Goal: Contribute content: Add original content to the website for others to see

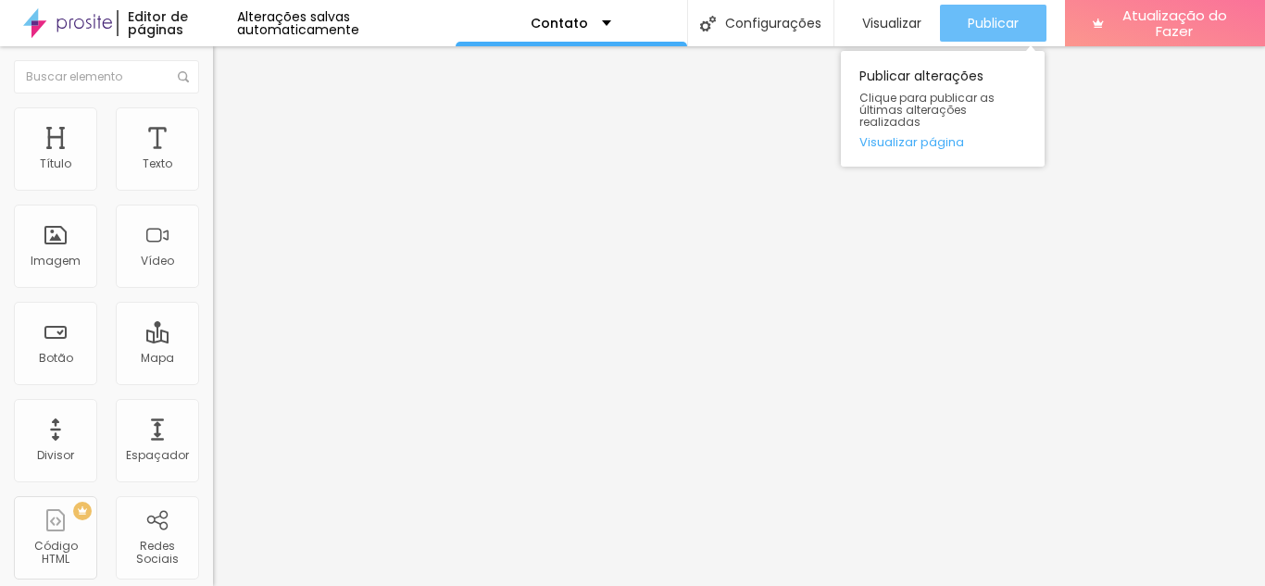
click at [1005, 10] on div "Publicar" at bounding box center [993, 23] width 51 height 37
click at [994, 23] on font "Publicar" at bounding box center [993, 23] width 51 height 19
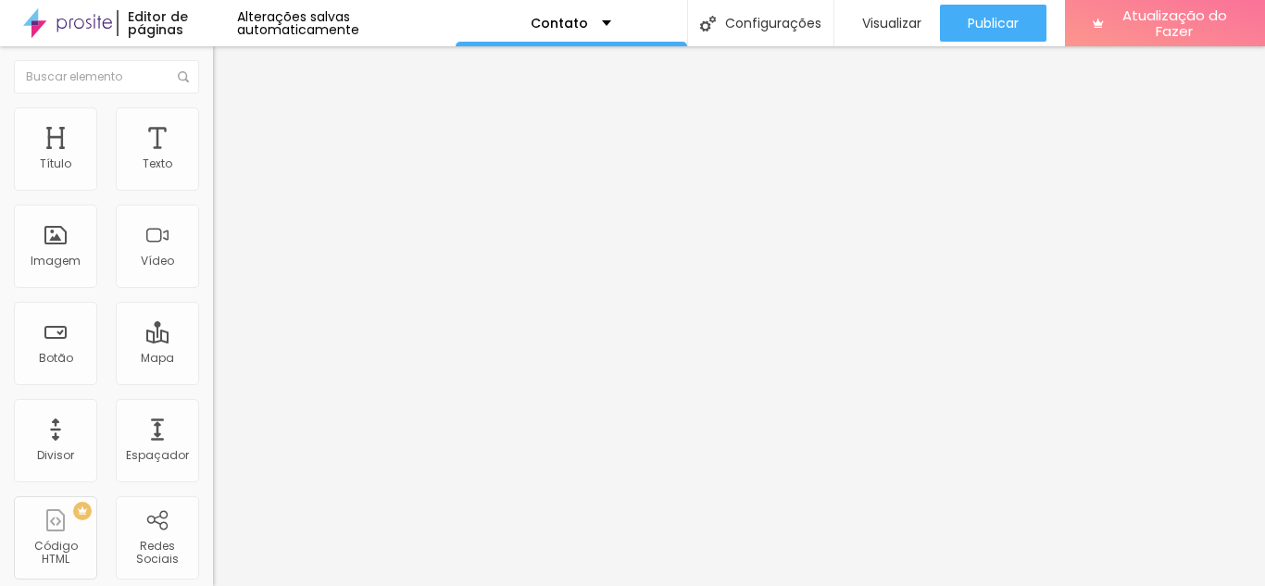
click at [213, 187] on div "Contato" at bounding box center [319, 171] width 213 height 31
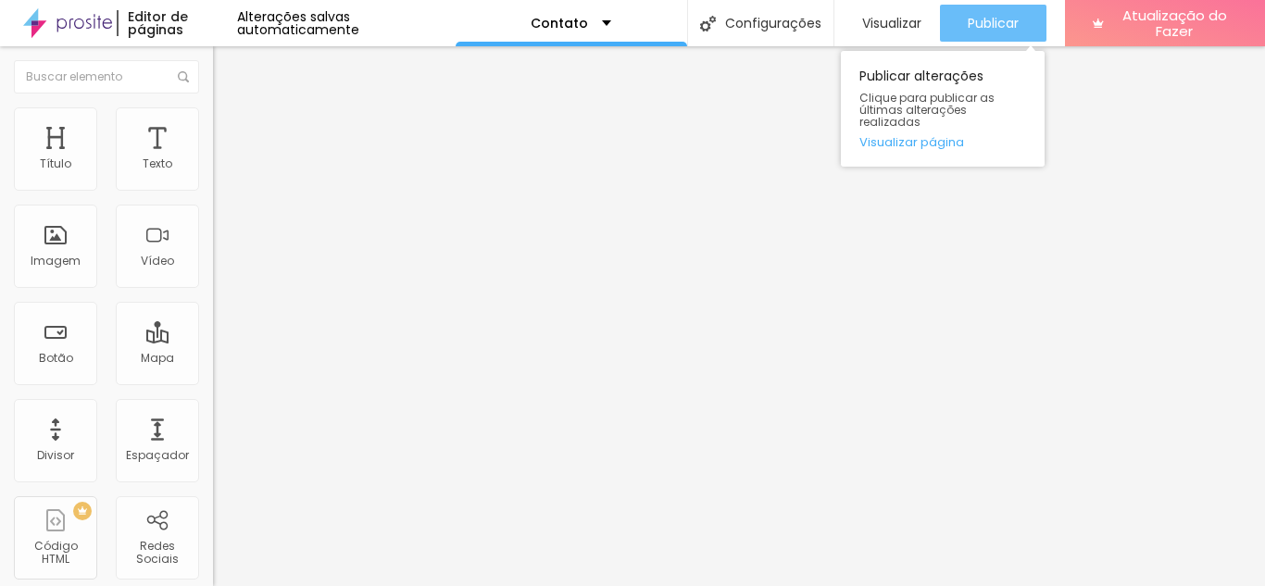
click at [976, 17] on font "Publicar" at bounding box center [993, 23] width 51 height 19
click at [976, 14] on font "Publicar" at bounding box center [993, 23] width 51 height 19
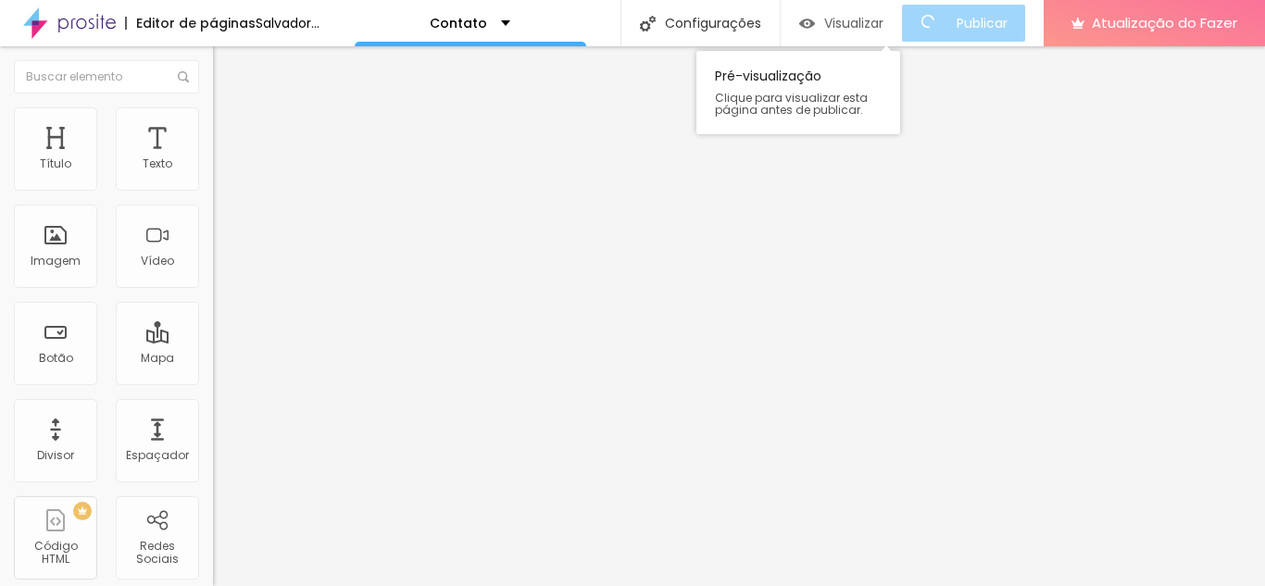
click at [884, 16] on font "Visualizar" at bounding box center [853, 23] width 59 height 19
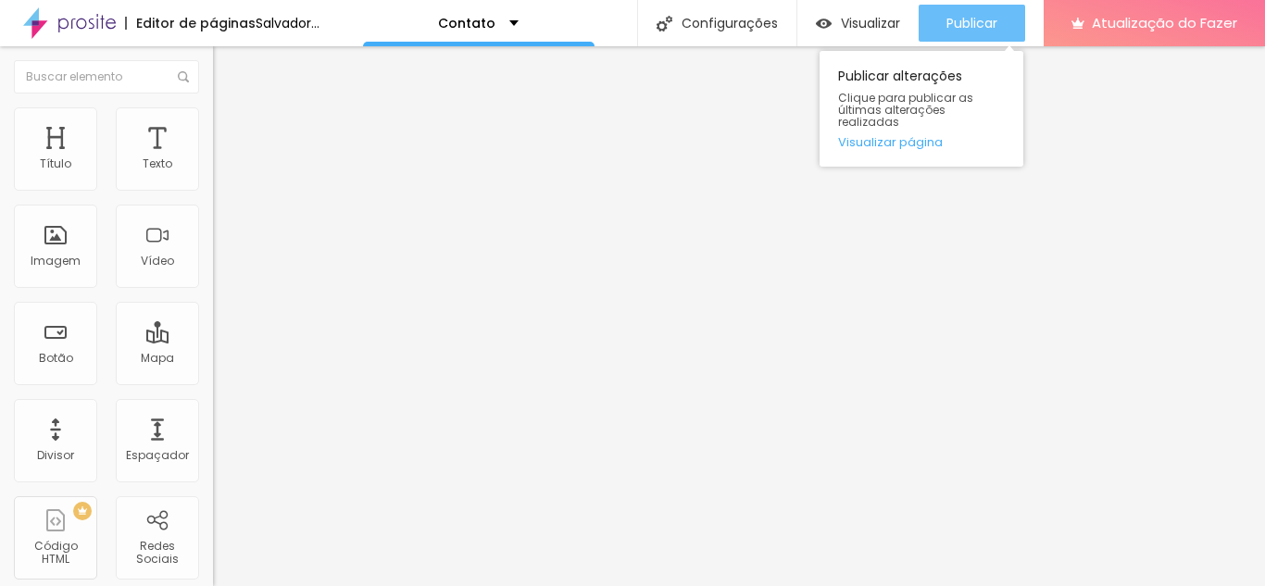
click at [998, 29] on font "Publicar" at bounding box center [972, 23] width 51 height 19
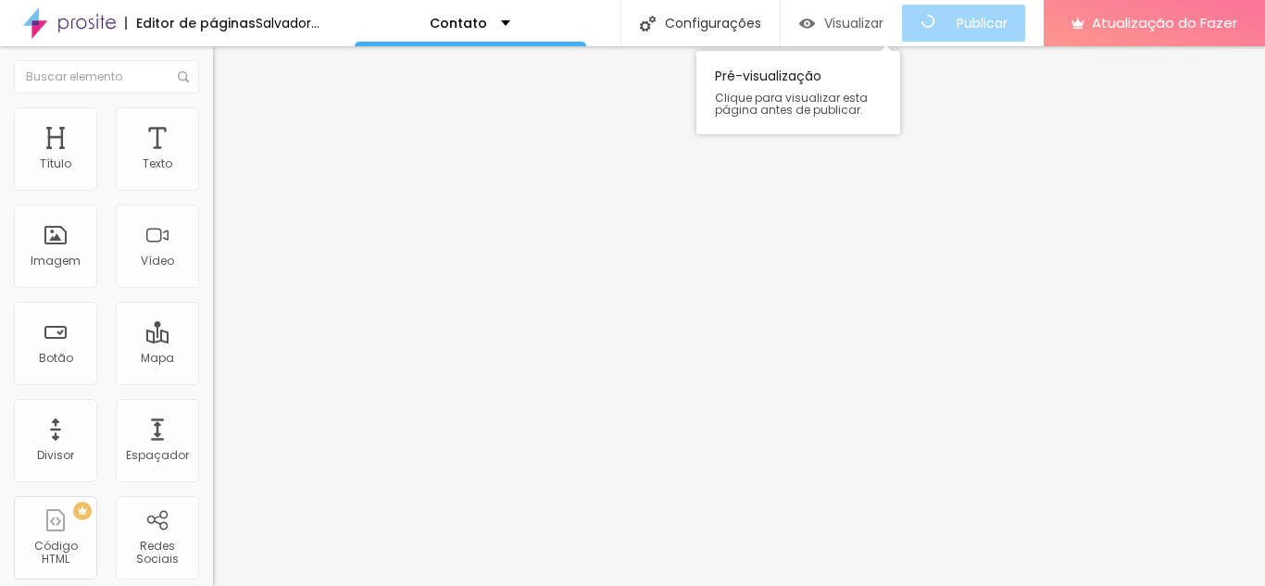
click at [870, 20] on font "Visualizar" at bounding box center [853, 23] width 59 height 19
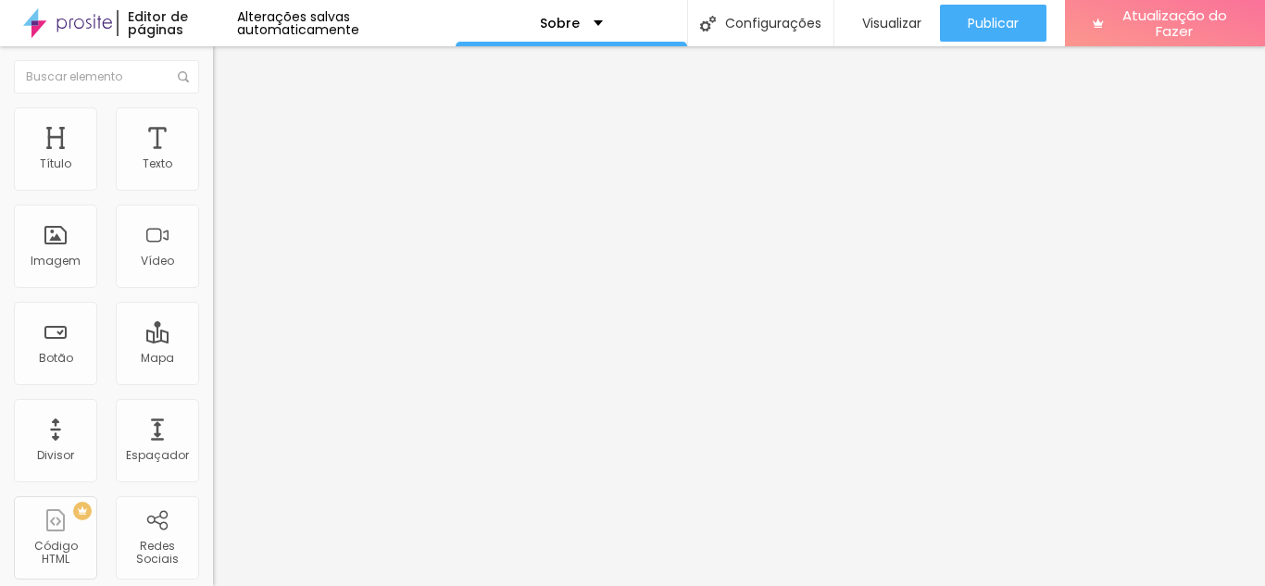
click at [213, 190] on font "Título 3" at bounding box center [240, 179] width 54 height 21
click at [213, 207] on font "Título 4" at bounding box center [238, 197] width 50 height 19
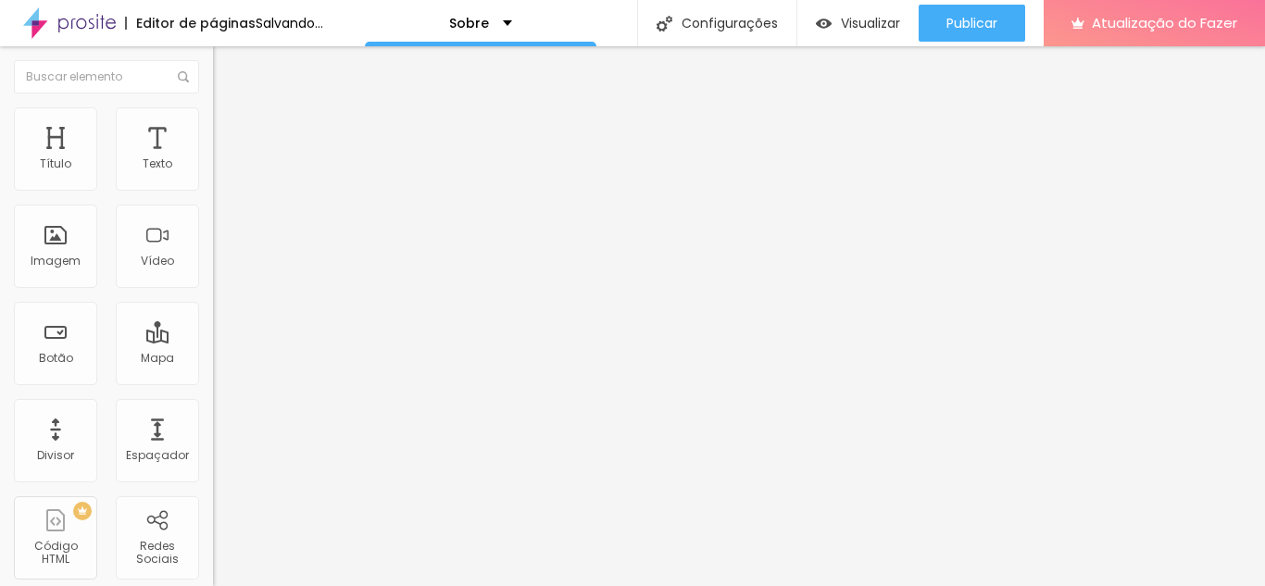
click at [213, 229] on span "Titulo 6" at bounding box center [230, 222] width 35 height 14
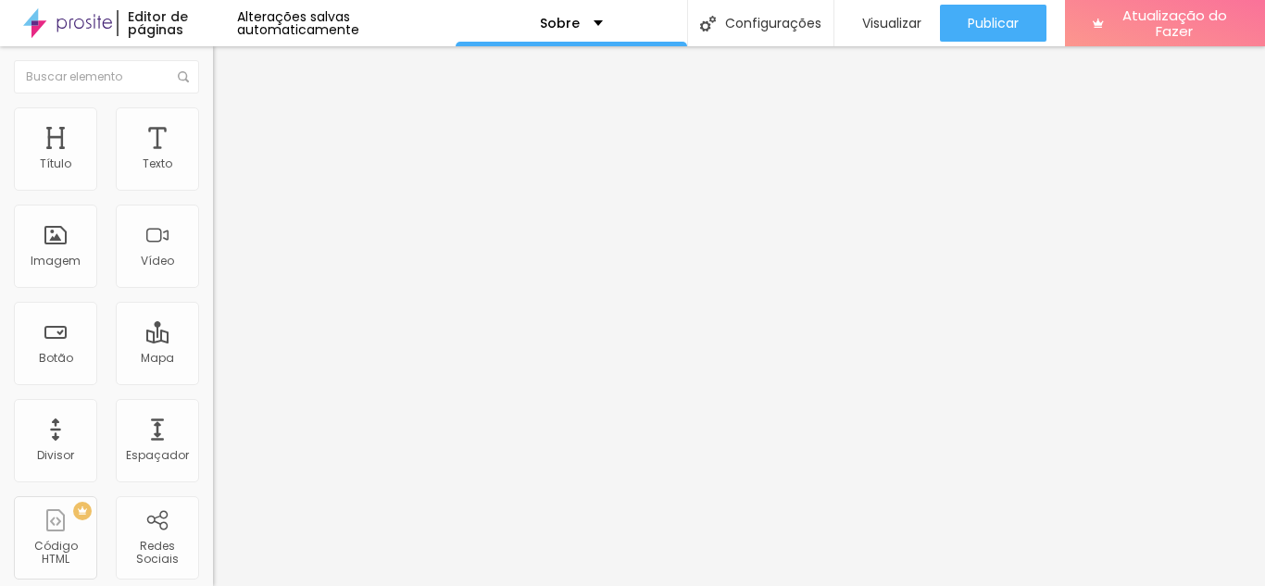
click at [213, 213] on font "Título 5" at bounding box center [234, 205] width 42 height 16
click at [213, 159] on font "Título 1" at bounding box center [244, 146] width 62 height 26
type input "33"
type input "32"
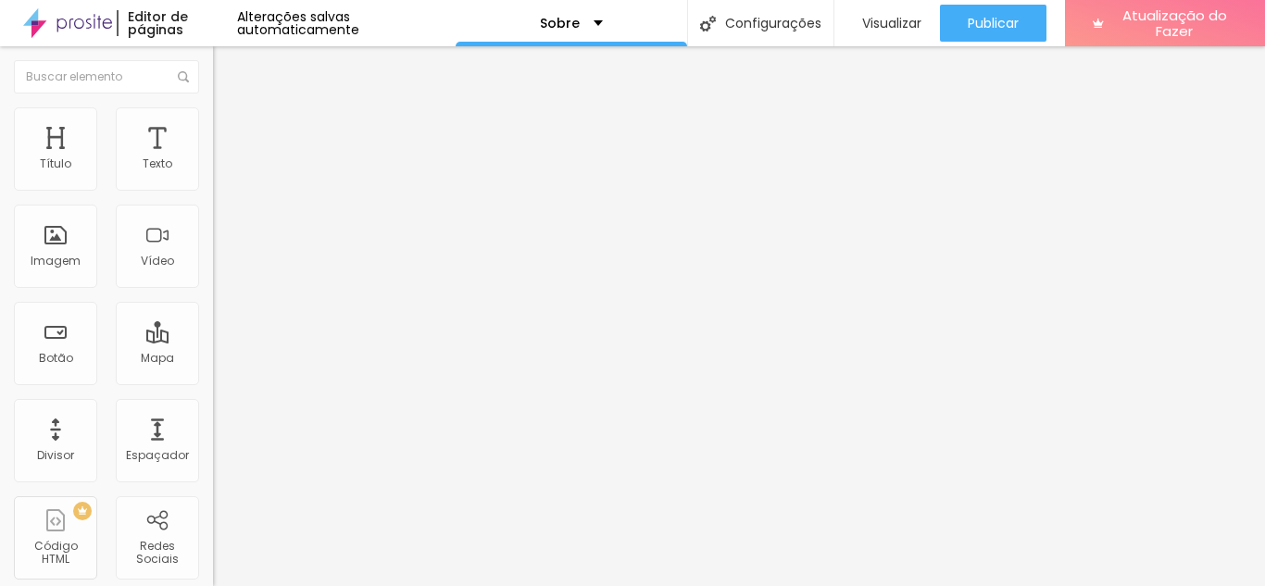
type input "32"
type input "30"
type input "29"
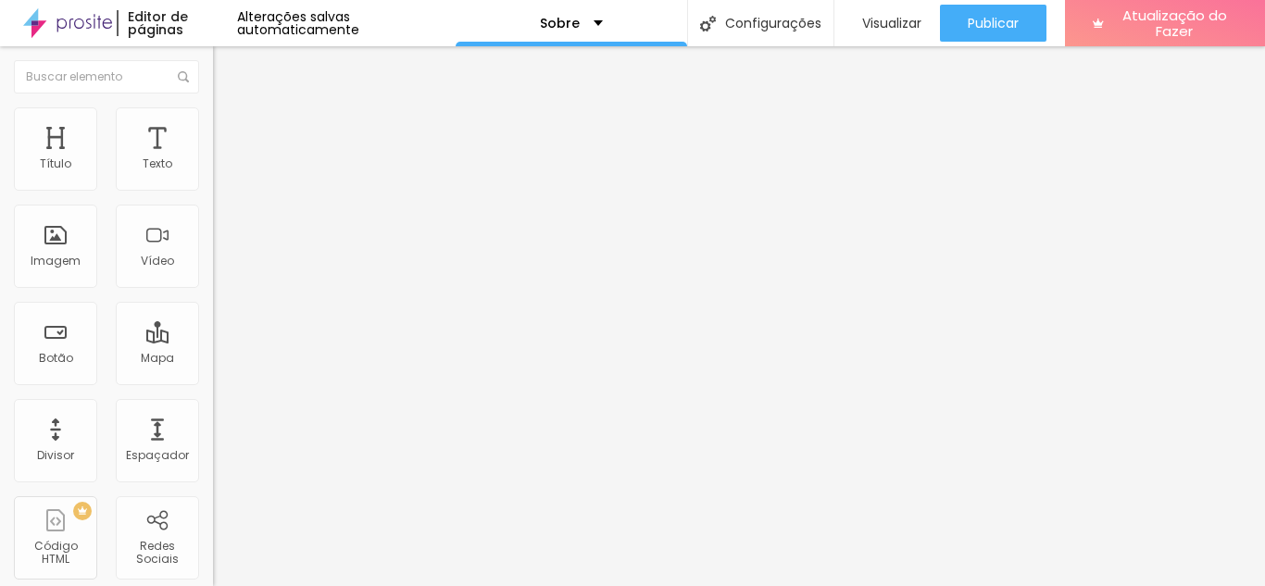
type input "28"
type input "27"
type input "29"
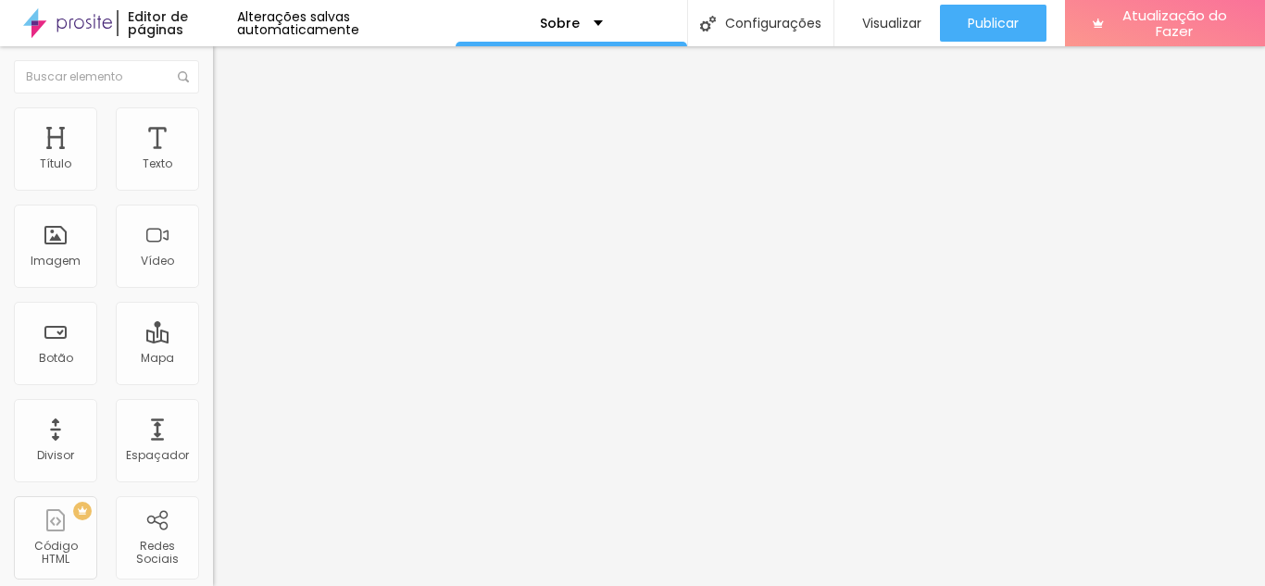
type input "29"
type input "30"
type input "31"
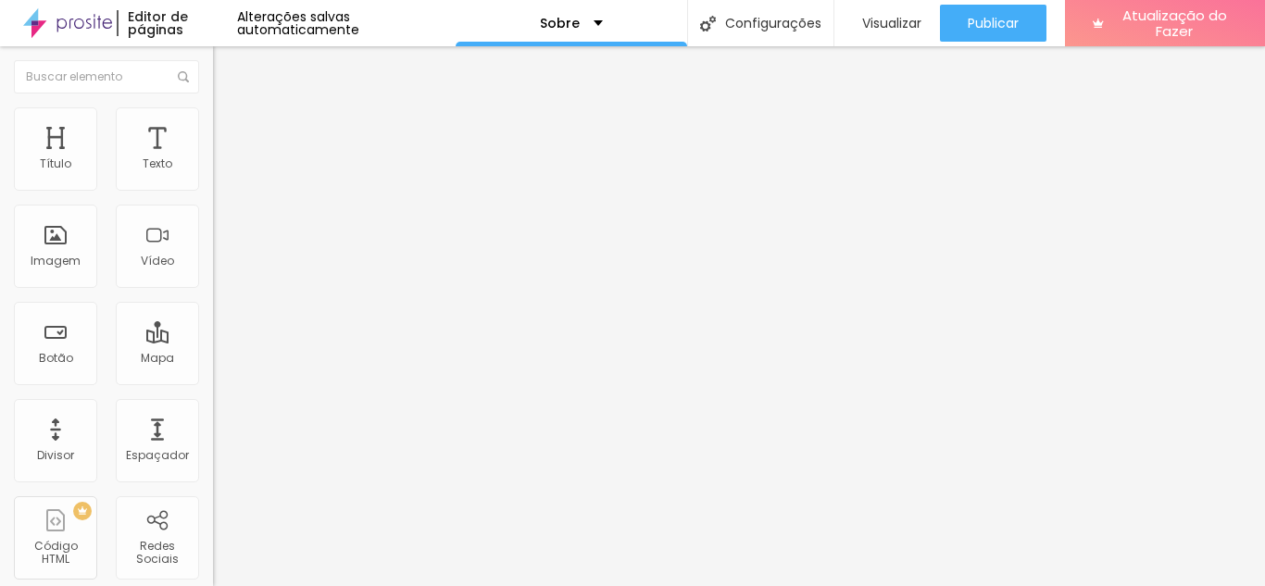
type input "32"
type input "33"
type input "34"
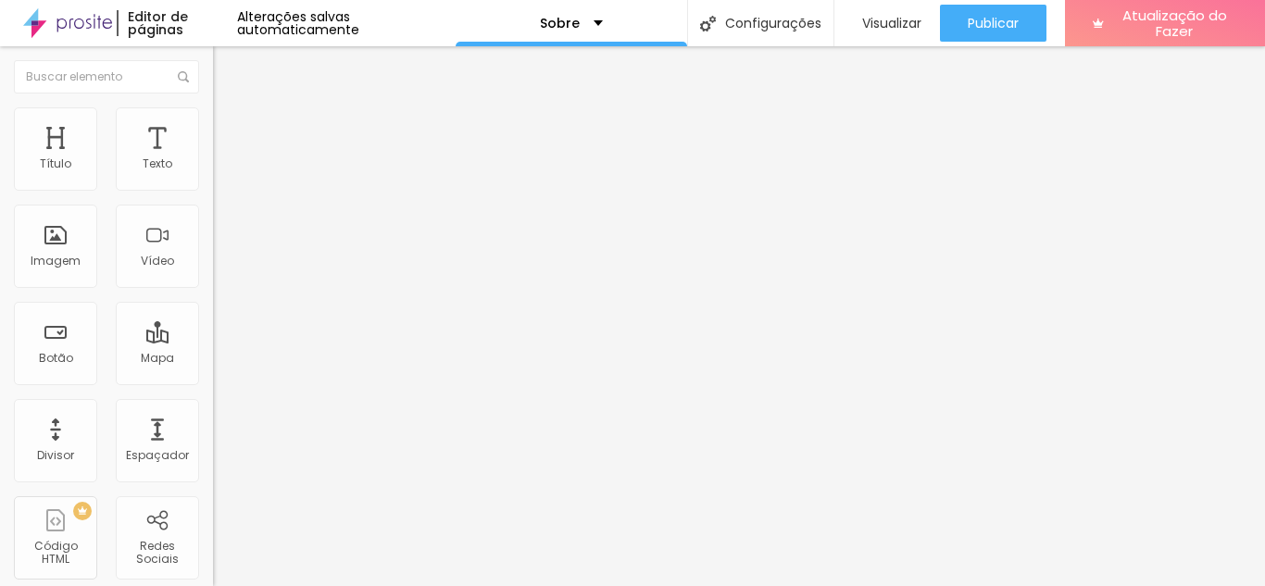
type input "34"
type input "35"
type input "36"
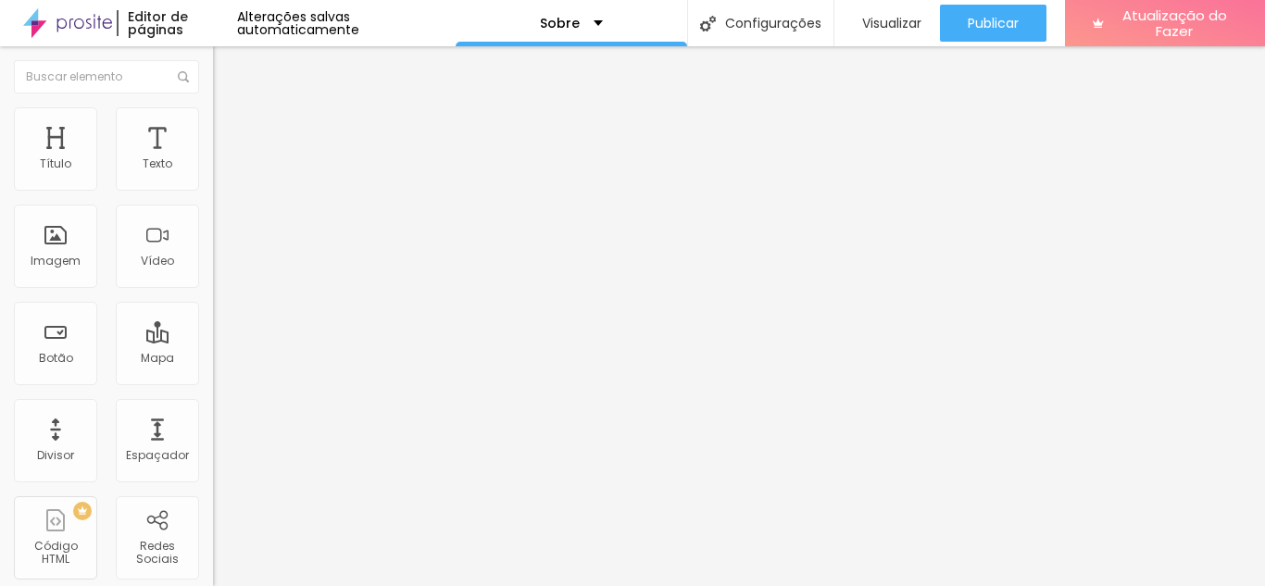
type input "37"
type input "38"
type input "39"
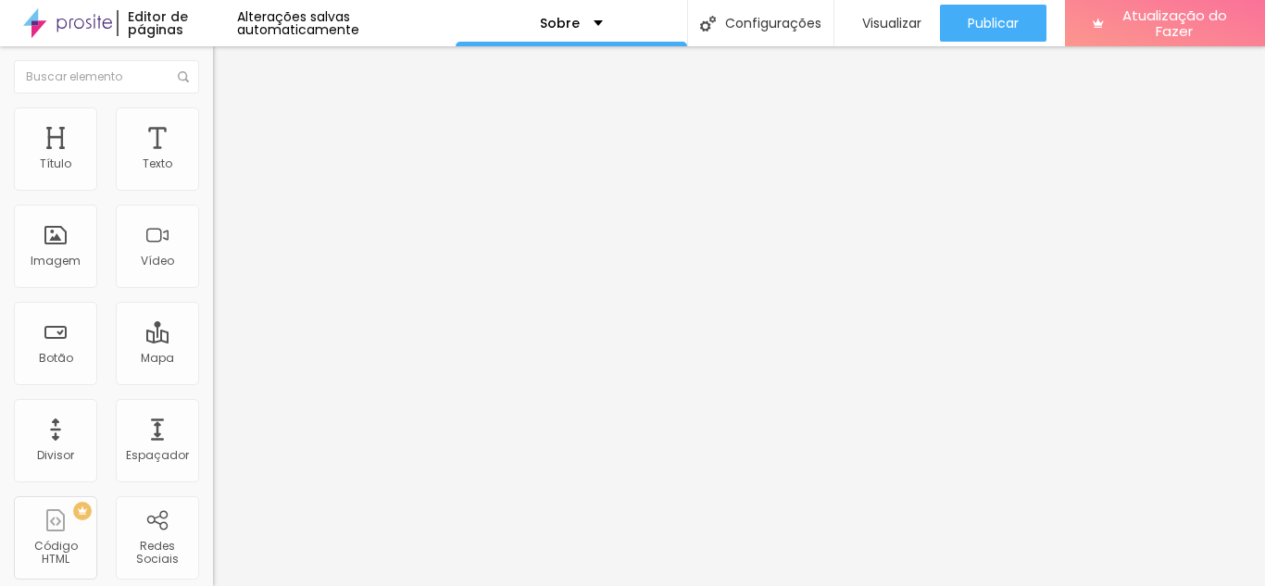
type input "39"
type input "40"
type input "41"
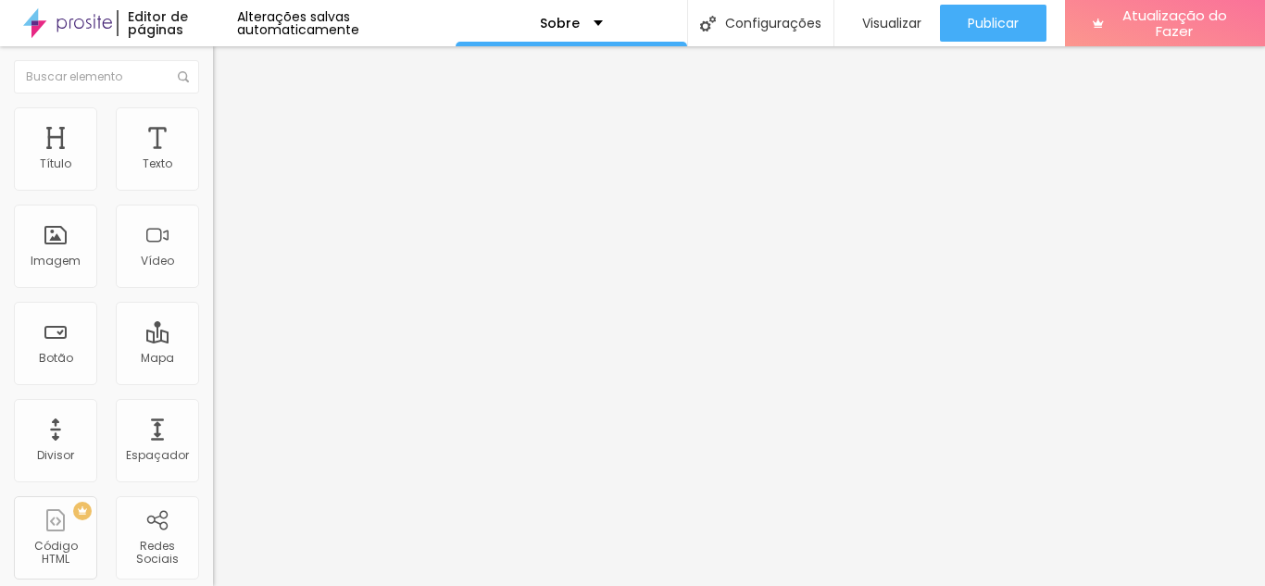
type input "42"
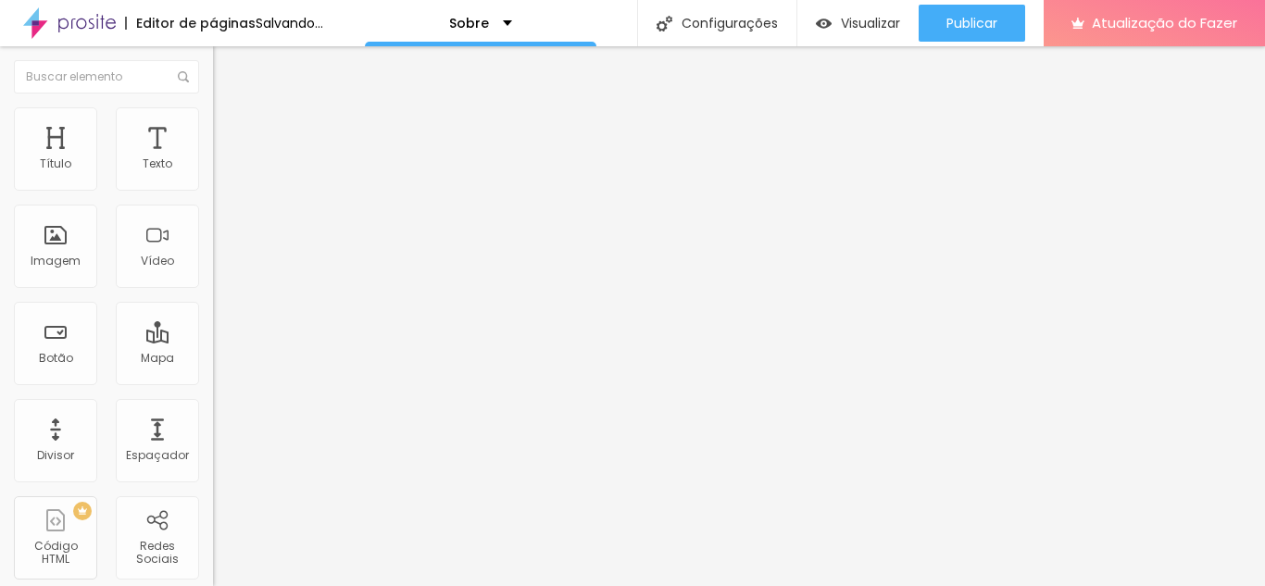
type input "41"
type input "40"
type input "39"
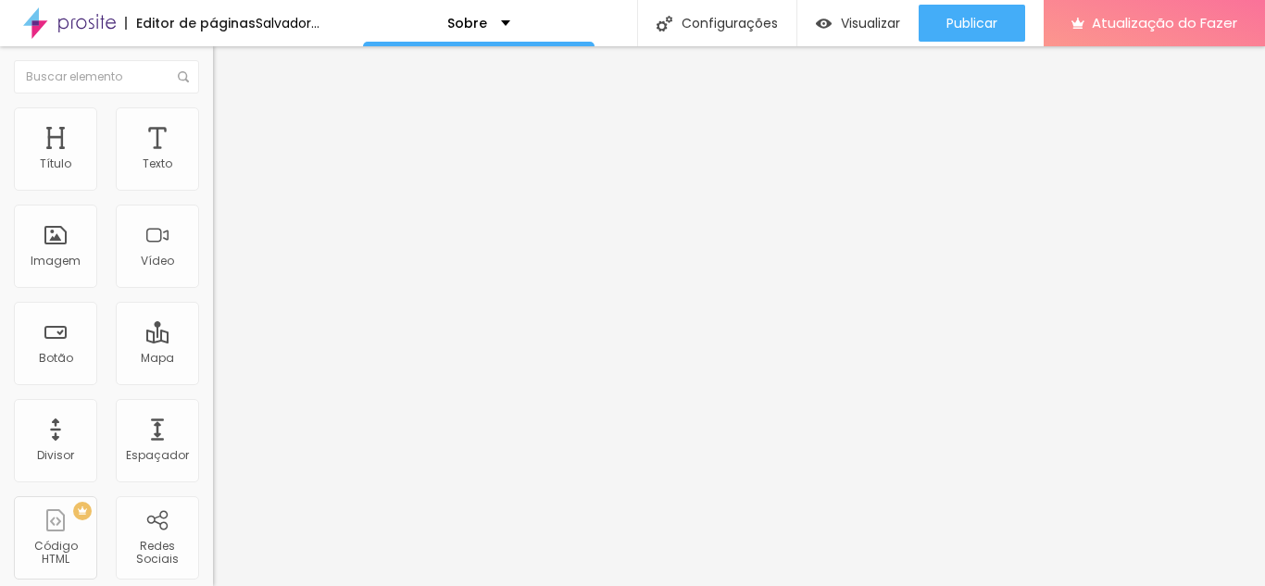
type input "39"
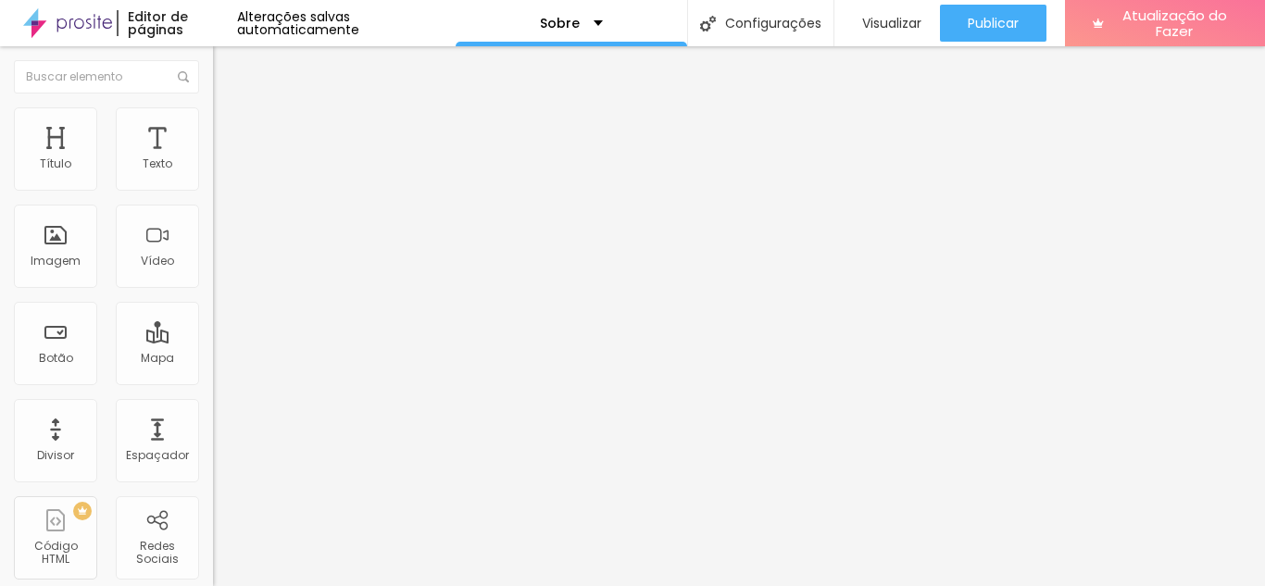
type input "38"
type input "37"
type input "35"
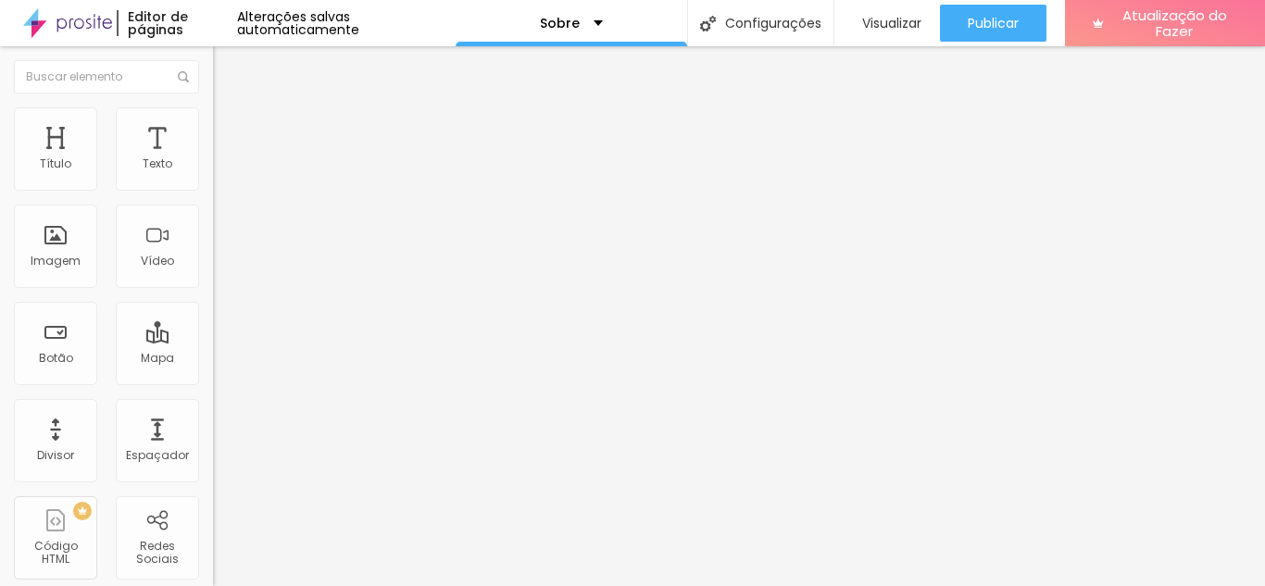
type input "35"
type input "34"
type input "32"
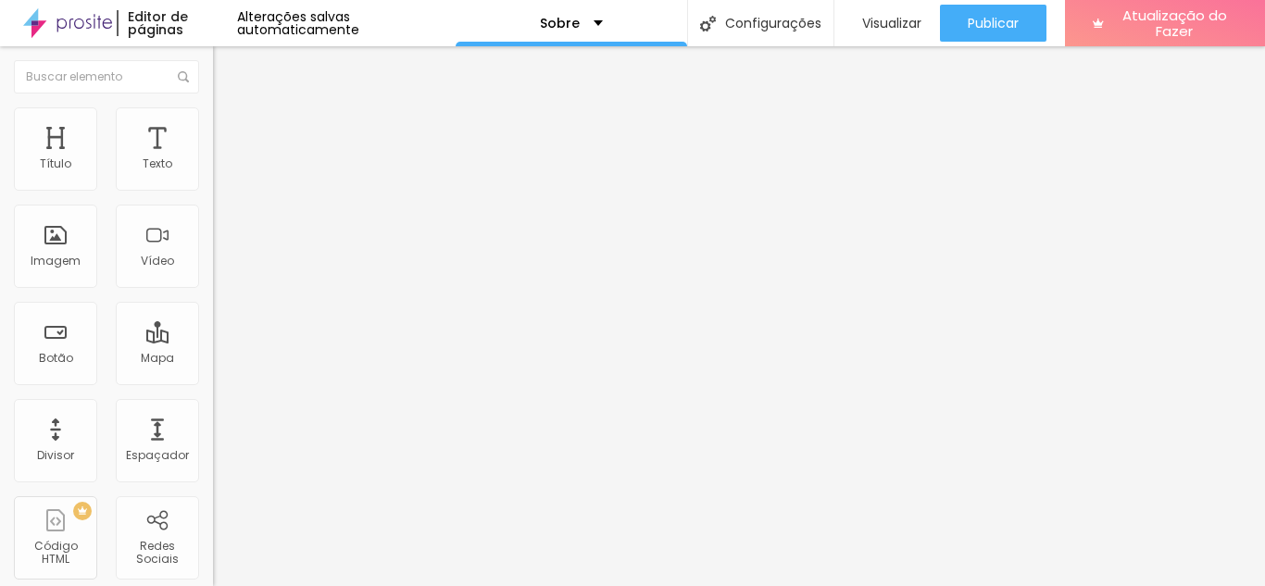
type input "31"
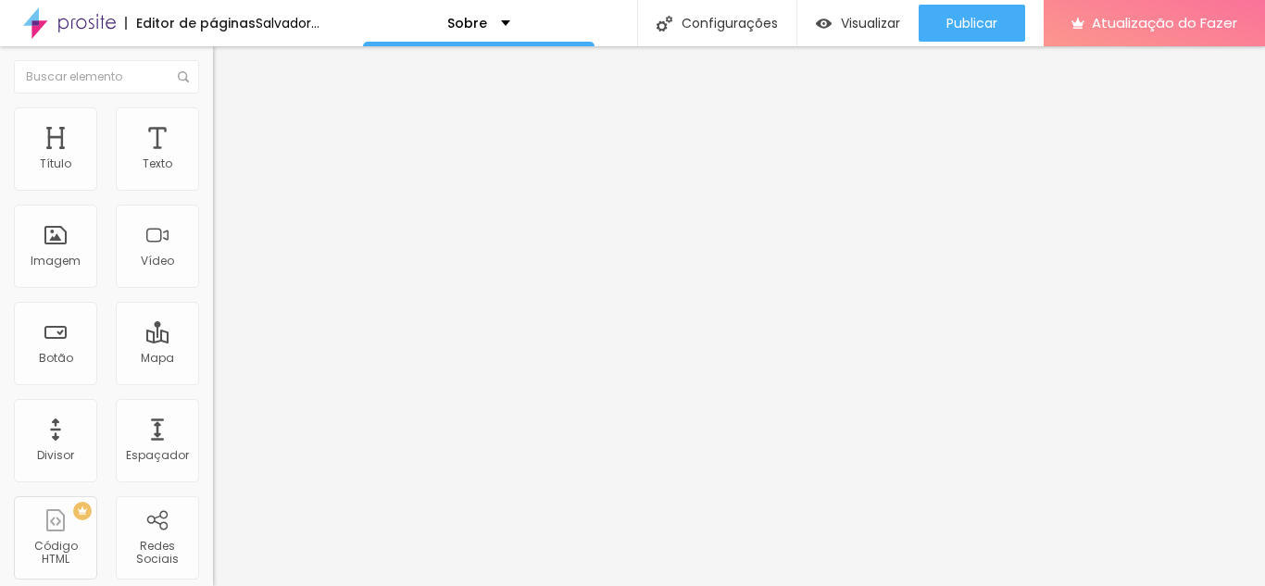
type input "30"
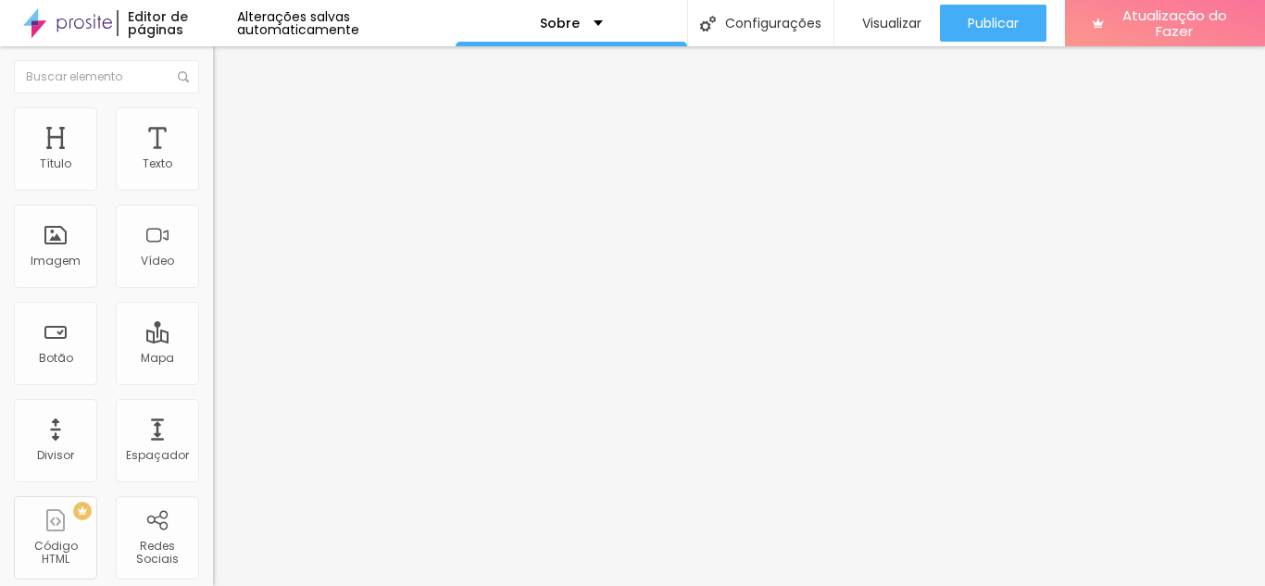
type input "30"
click at [213, 437] on input "range" at bounding box center [272, 444] width 119 height 15
click at [230, 128] on font "Avançado" at bounding box center [260, 120] width 61 height 16
click at [213, 106] on img at bounding box center [221, 97] width 17 height 17
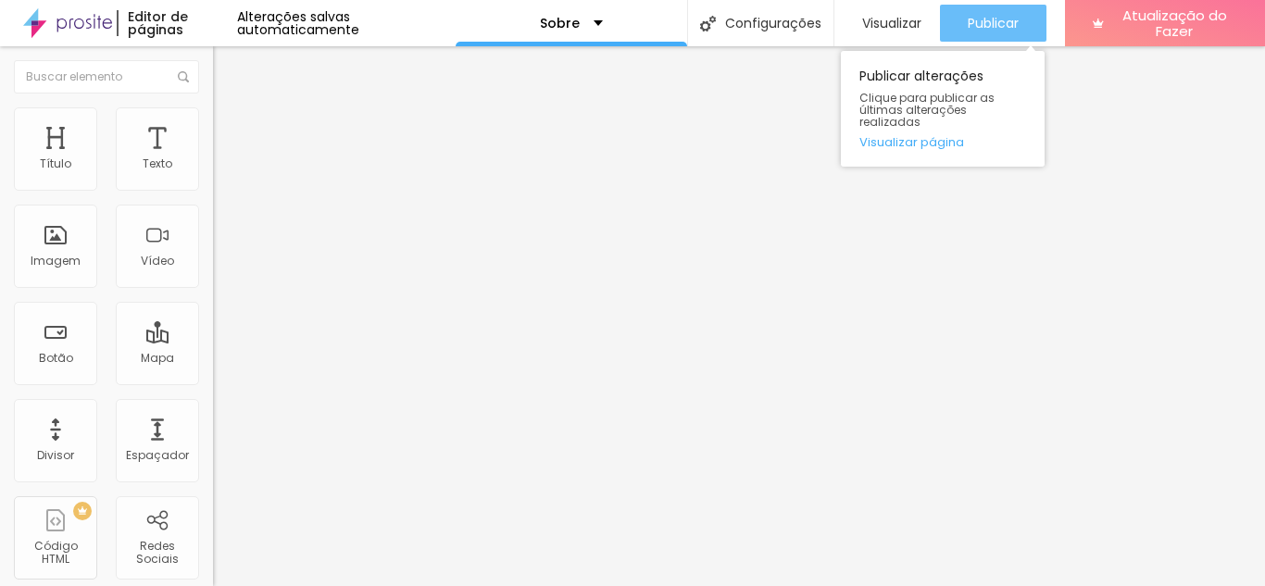
click at [996, 14] on font "Publicar" at bounding box center [993, 23] width 51 height 19
click at [985, 18] on font "Publicar" at bounding box center [993, 23] width 51 height 19
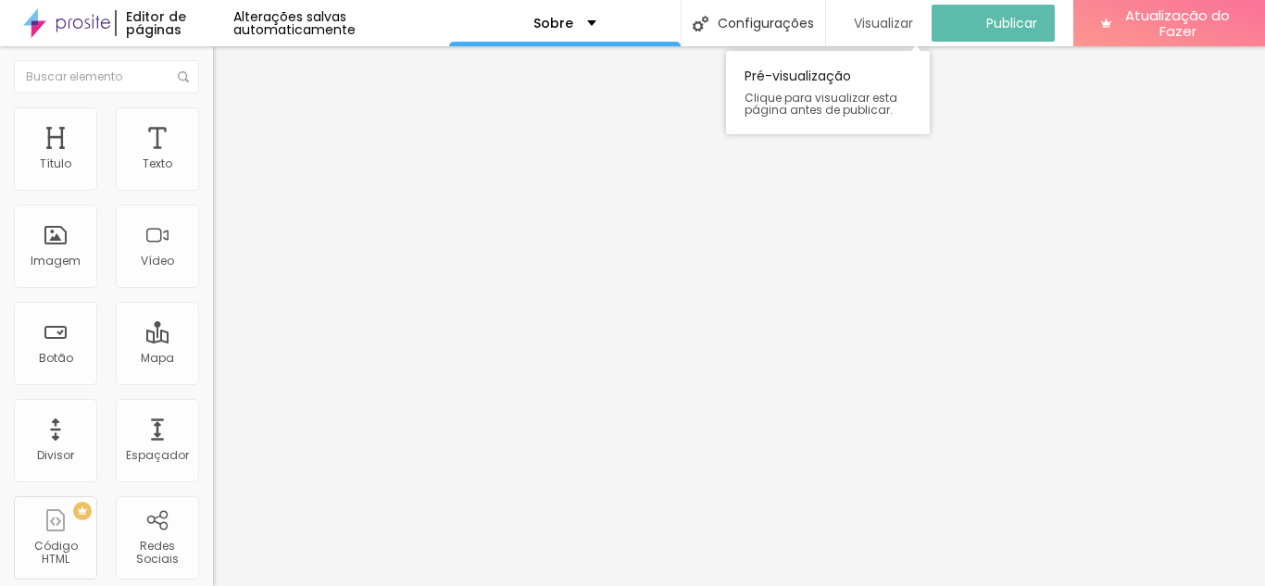
click at [891, 17] on font "Visualizar" at bounding box center [883, 23] width 59 height 19
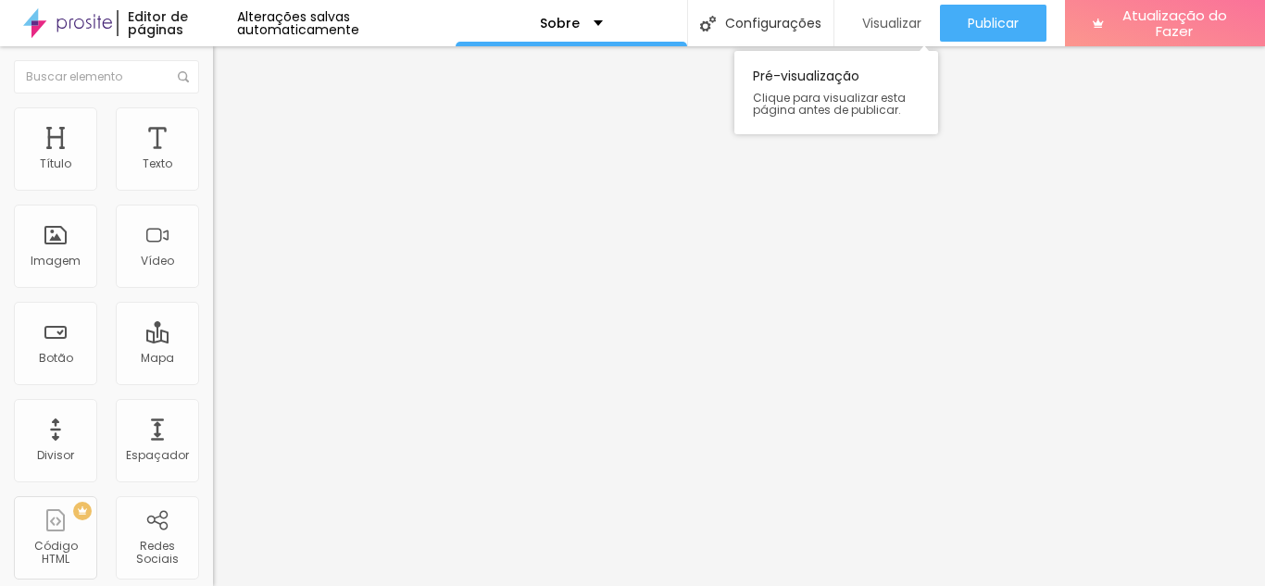
click at [878, 21] on font "Visualizar" at bounding box center [891, 23] width 59 height 19
click at [897, 24] on font "Visualizar" at bounding box center [891, 23] width 59 height 19
click at [881, 20] on font "Visualizar" at bounding box center [891, 23] width 59 height 19
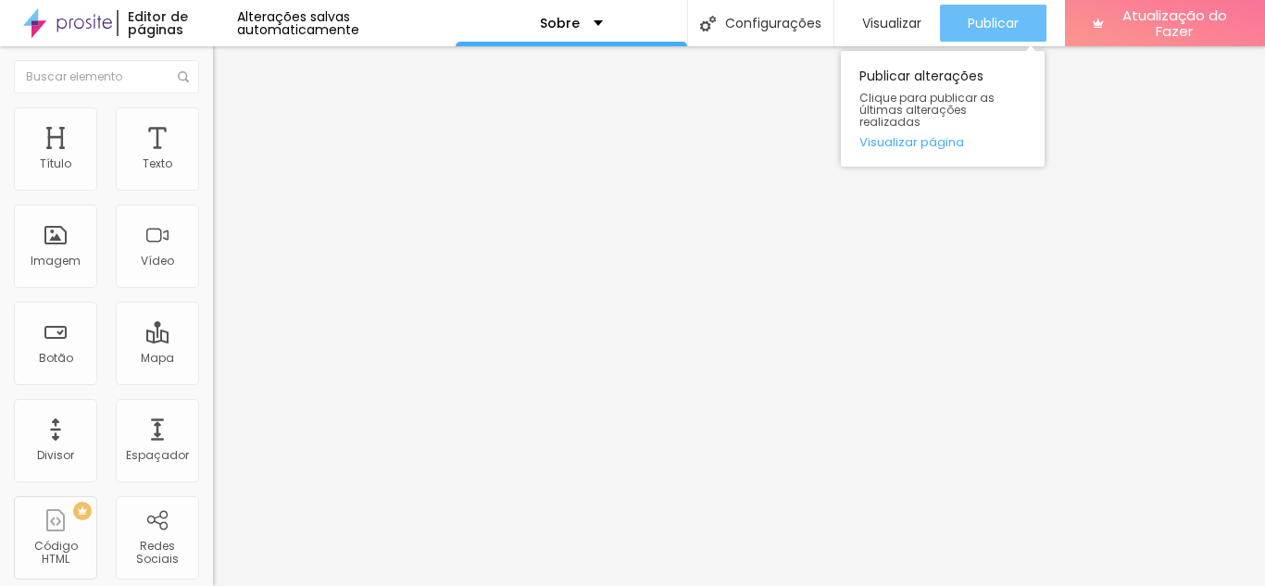
click at [968, 14] on font "Publicar" at bounding box center [993, 23] width 51 height 19
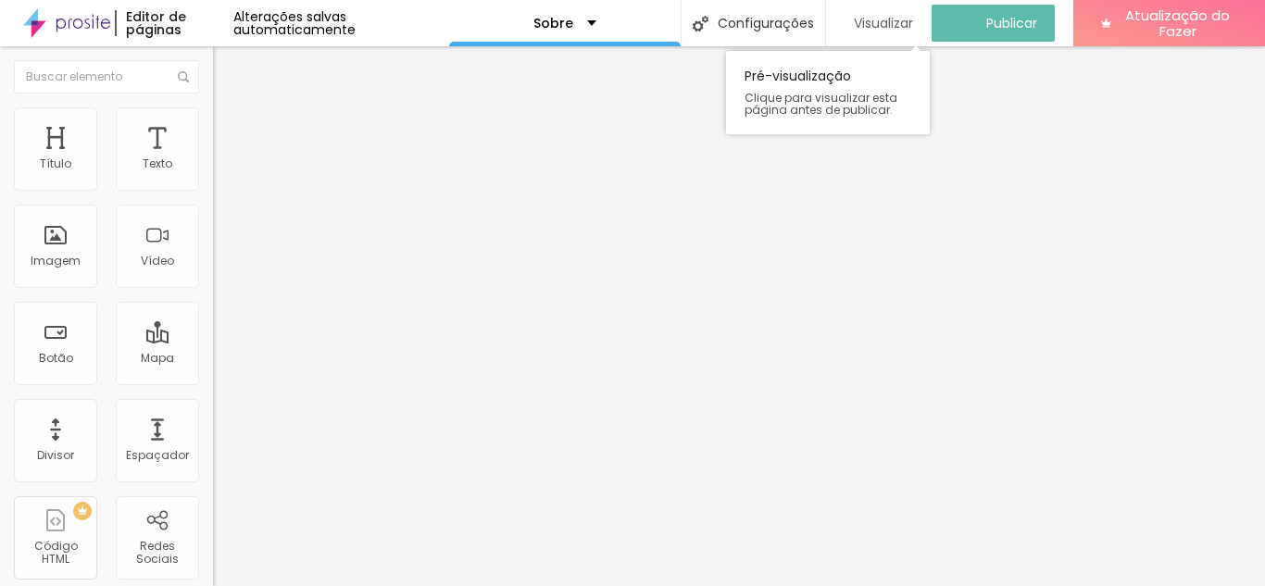
click at [872, 16] on font "Visualizar" at bounding box center [883, 23] width 59 height 19
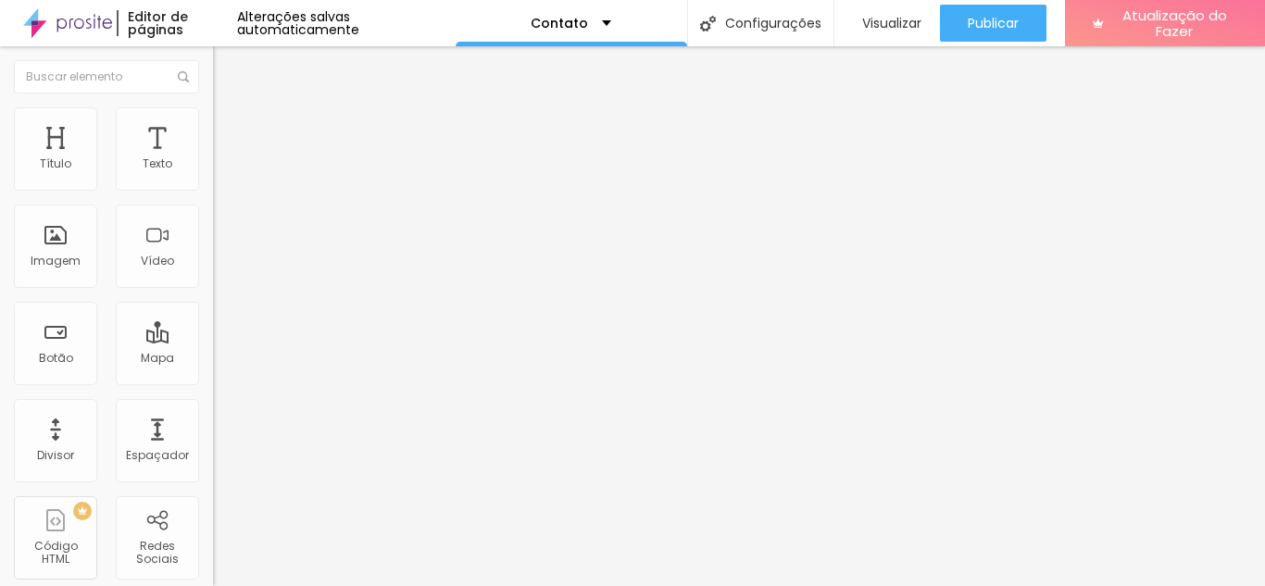
click at [213, 187] on img at bounding box center [219, 193] width 13 height 13
type input "https://"
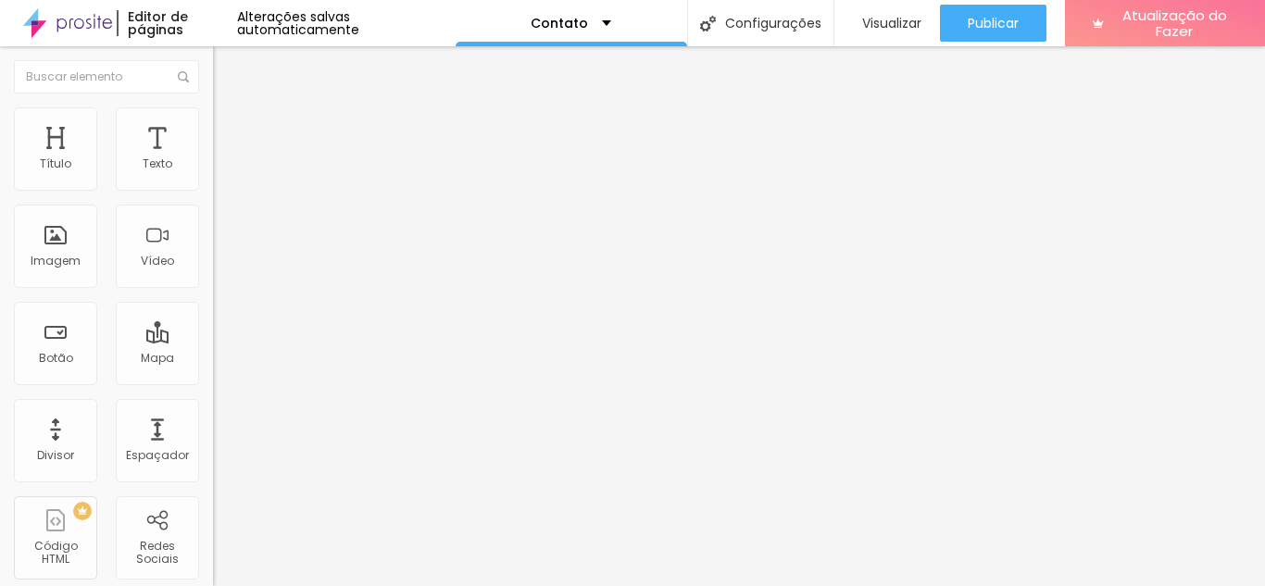
paste input "https://www.instagram.com/cibelehoriifotografia/"
type input "https://https://www.instagram.com/cibelehoriifotografia/"
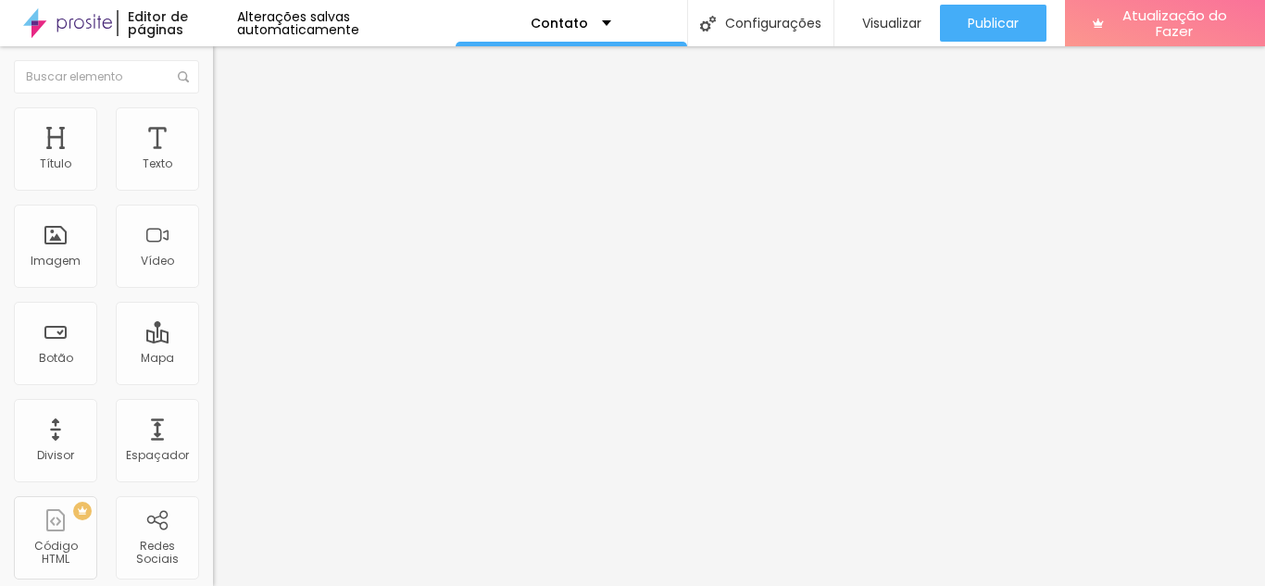
click at [213, 482] on div "Editar nulo Conteúdo Estilo Avançado Instagram Rede social TikTok Endereço URL …" at bounding box center [319, 316] width 213 height 540
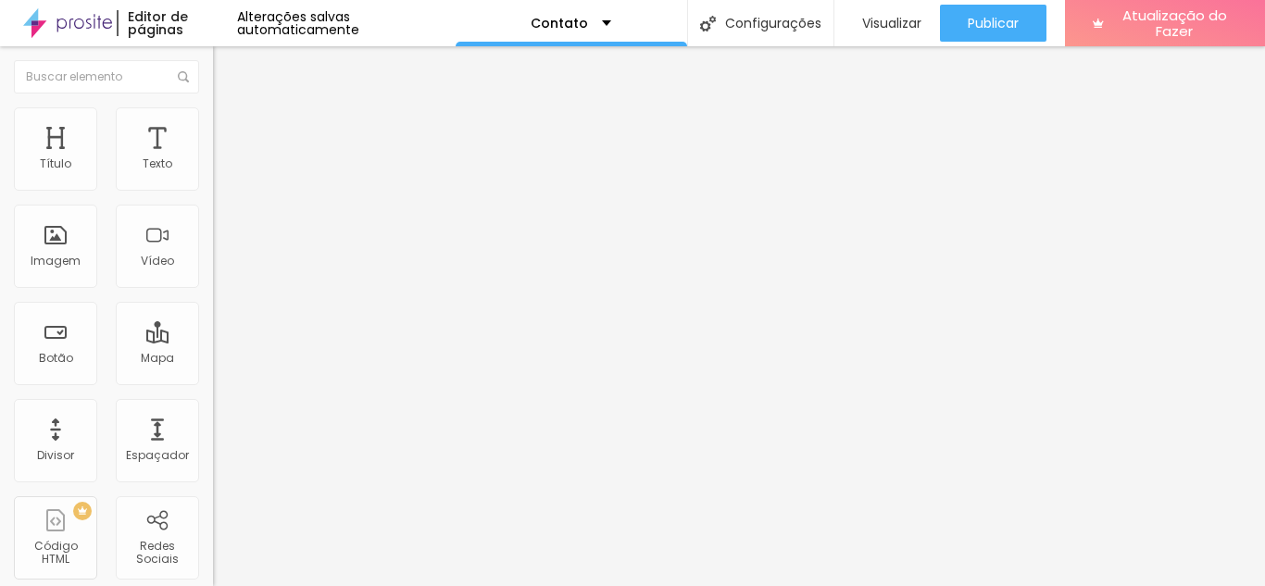
paste input "https://www.facebook.com/profile.php?id=61581757002410"
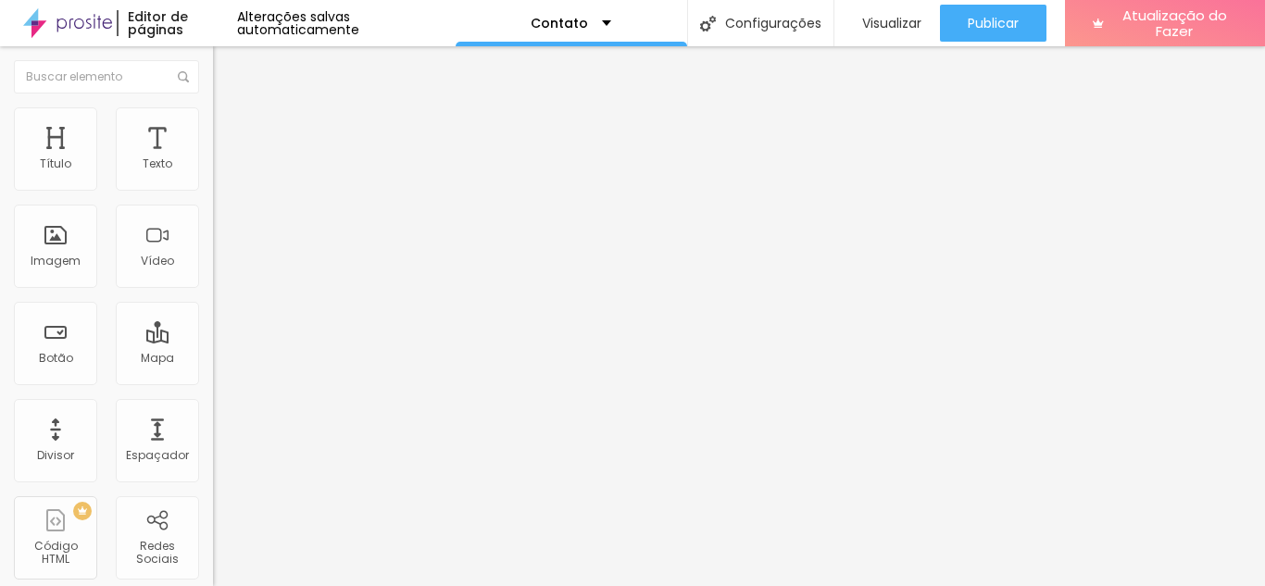
type input "https:/https://www.facebook.com/profile.php?id=61581757002410"
click at [213, 489] on div "Editar nulo Conteúdo Estilo Avançado Instagram Rede social Instagram Endereço U…" at bounding box center [319, 316] width 213 height 540
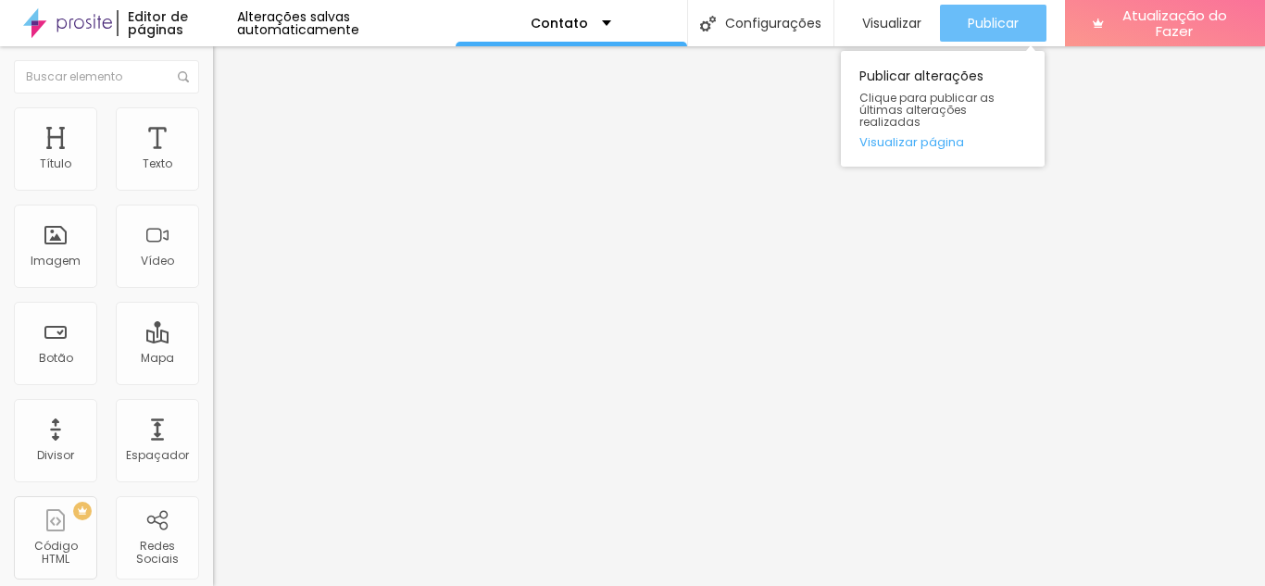
click at [978, 16] on font "Publicar" at bounding box center [993, 23] width 51 height 19
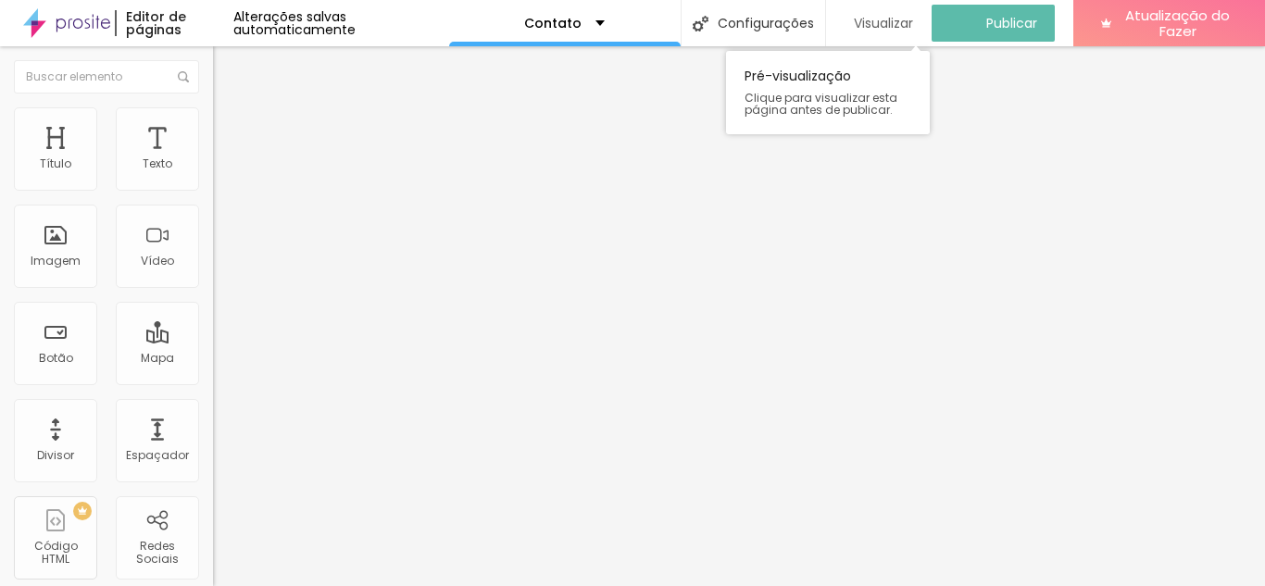
click at [892, 27] on font "Visualizar" at bounding box center [883, 23] width 59 height 19
